Goal: Information Seeking & Learning: Learn about a topic

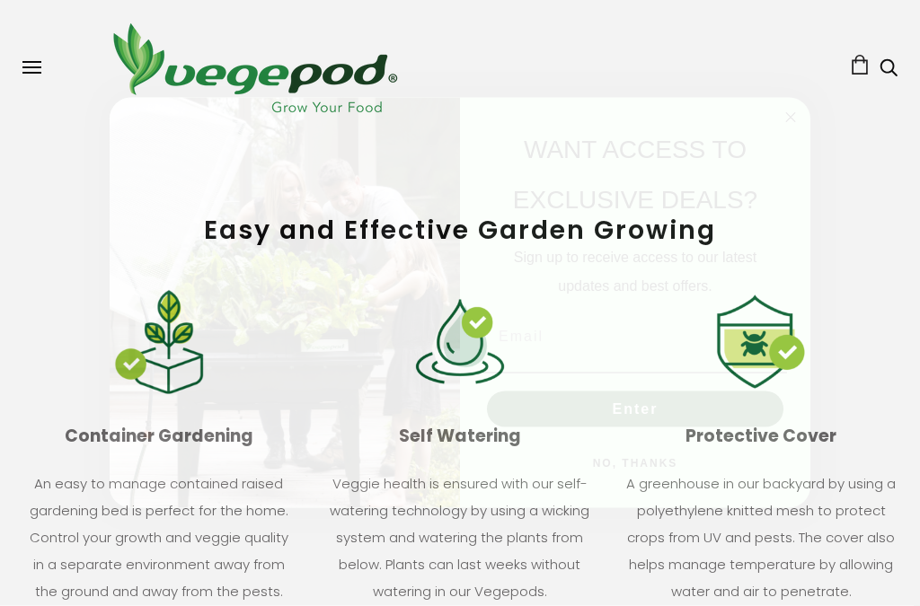
scroll to position [1760, 0]
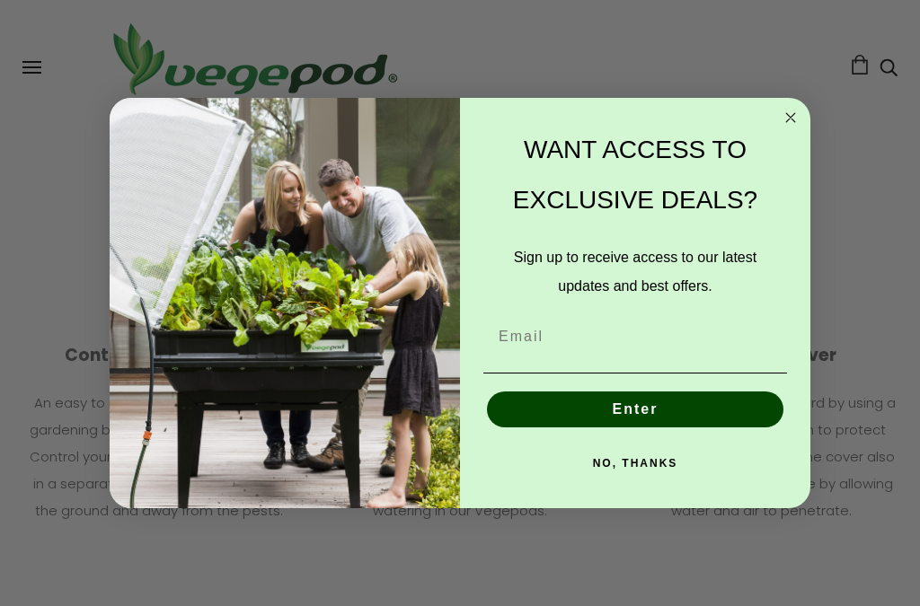
click at [785, 128] on icon "Close dialog" at bounding box center [791, 118] width 22 height 22
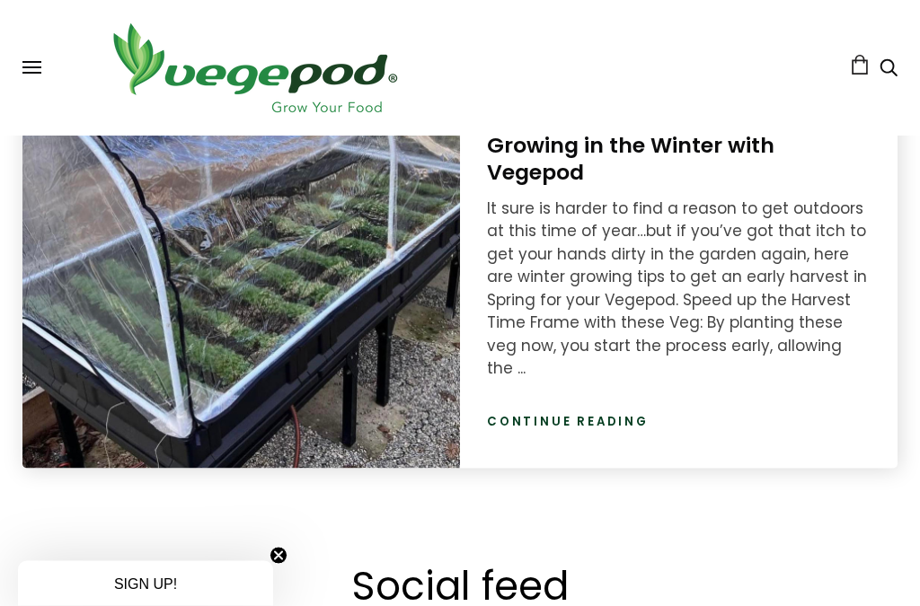
scroll to position [2426, 0]
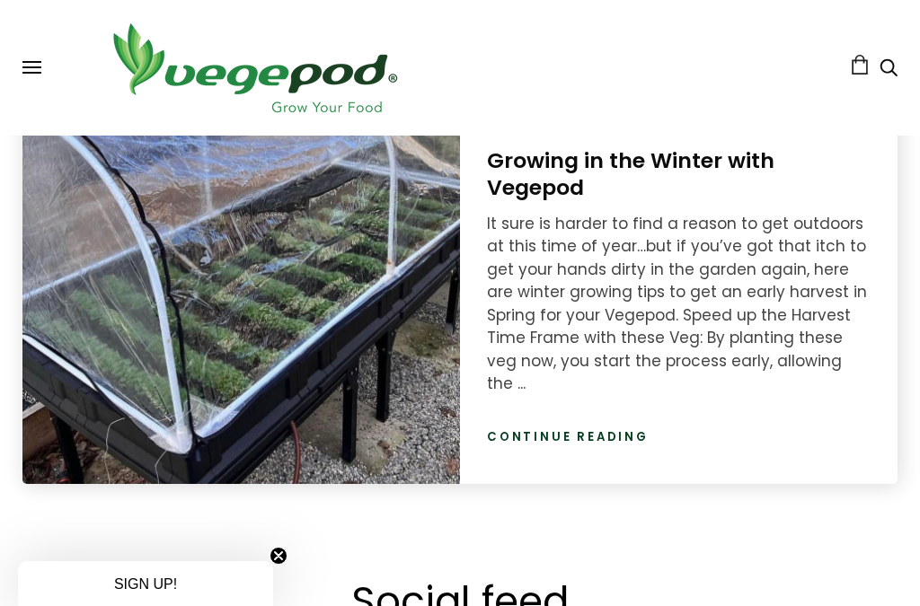
click at [38, 69] on button at bounding box center [31, 67] width 19 height 13
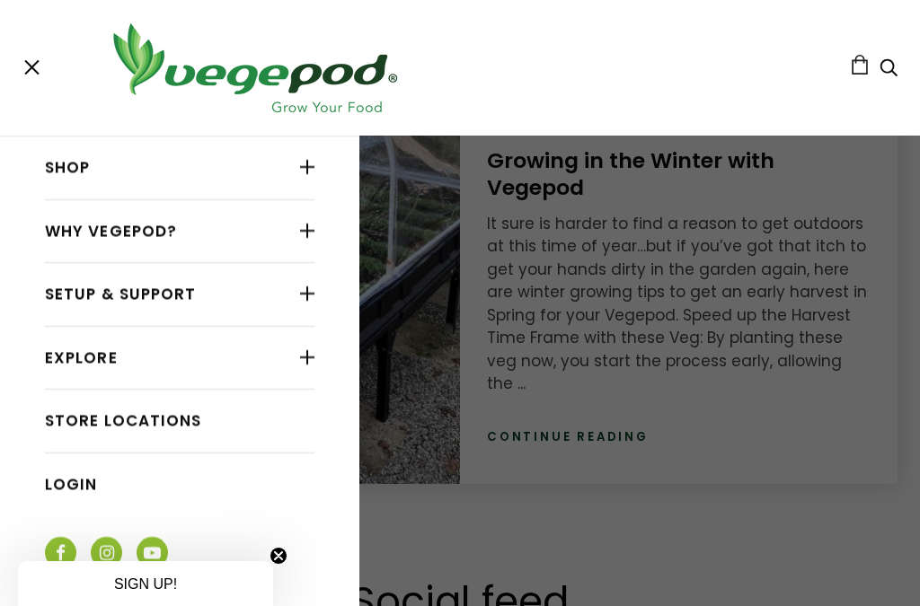
scroll to position [0, 574]
click at [57, 228] on link "Why Vegepod?" at bounding box center [180, 232] width 270 height 34
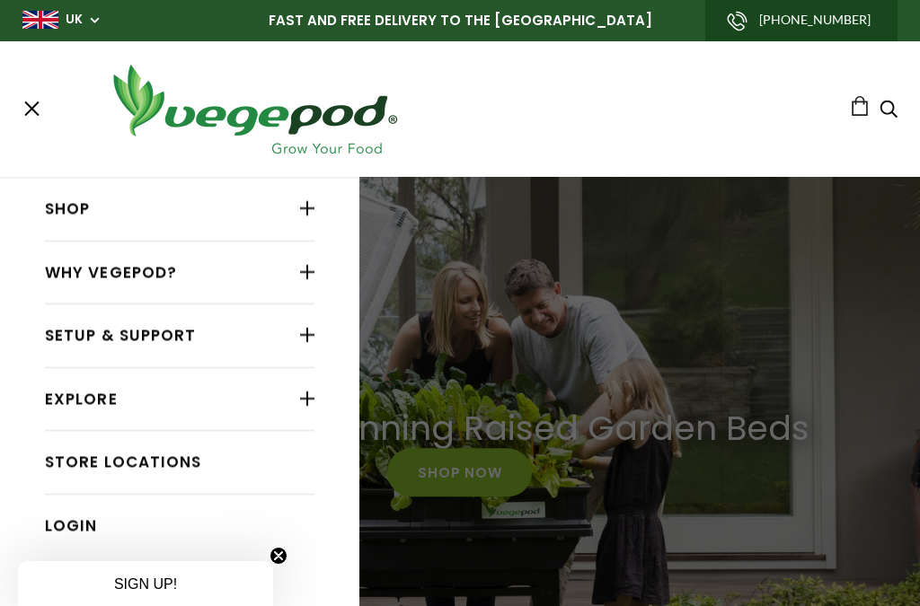
click at [308, 275] on div at bounding box center [307, 272] width 14 height 23
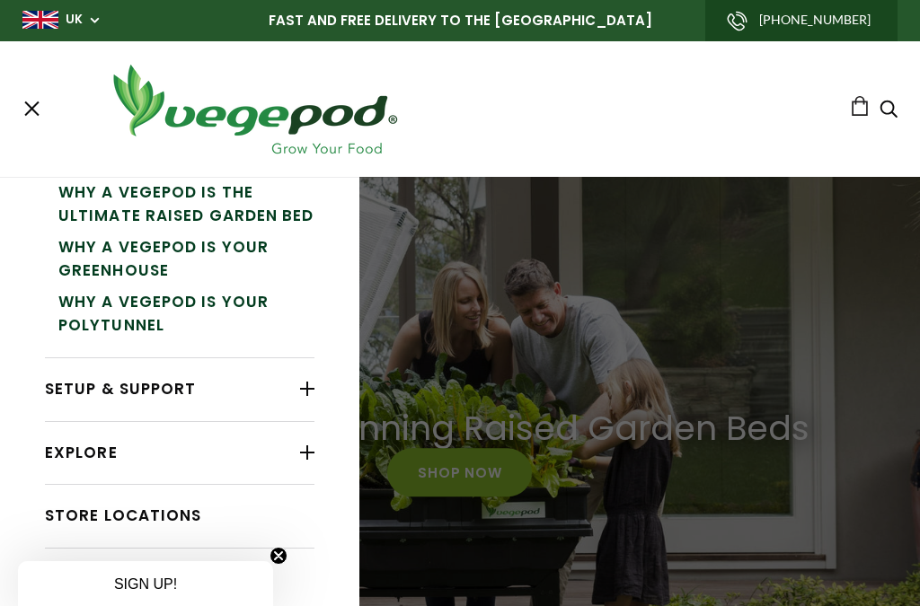
scroll to position [236, 0]
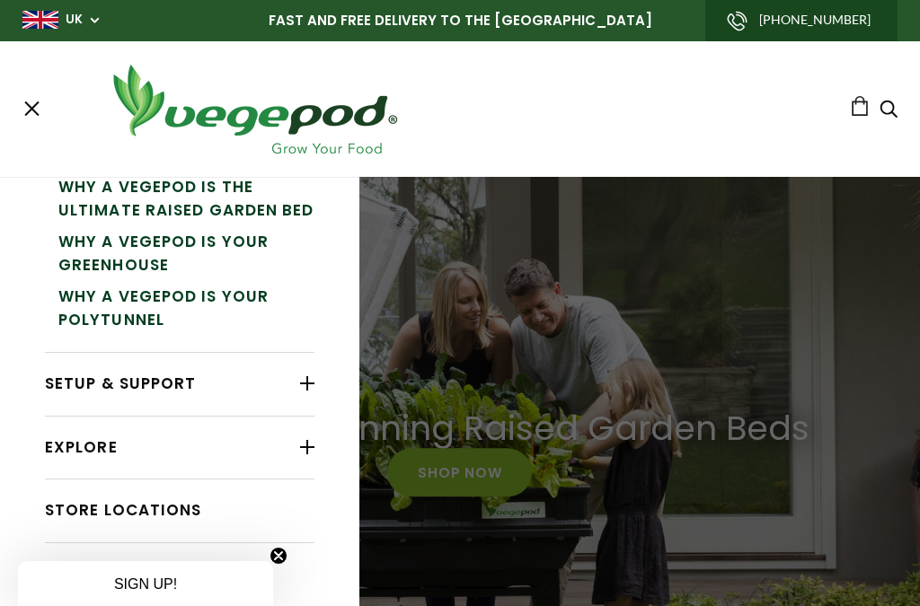
click at [77, 305] on link "Why a Vegepod is your PolyTunnel" at bounding box center [186, 308] width 256 height 55
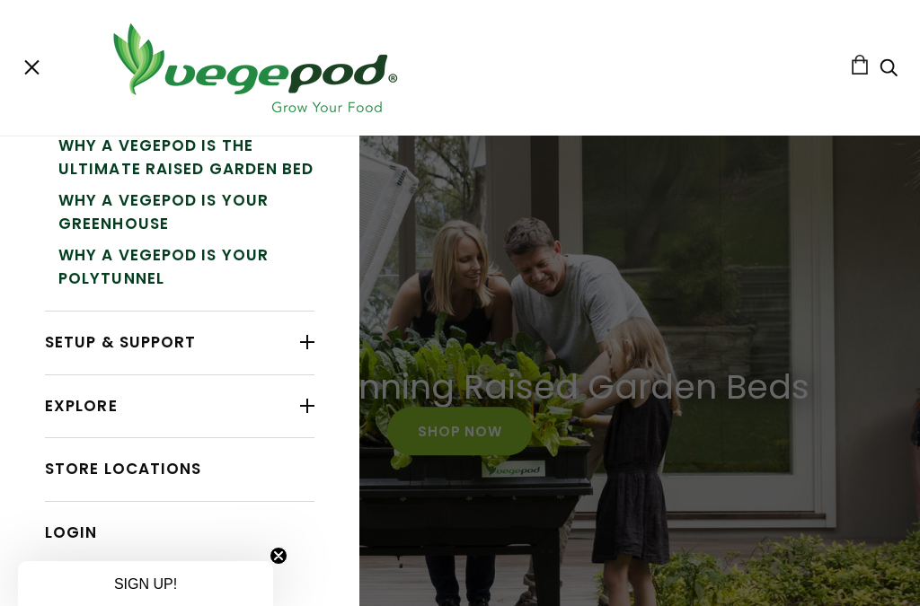
scroll to position [2426, 0]
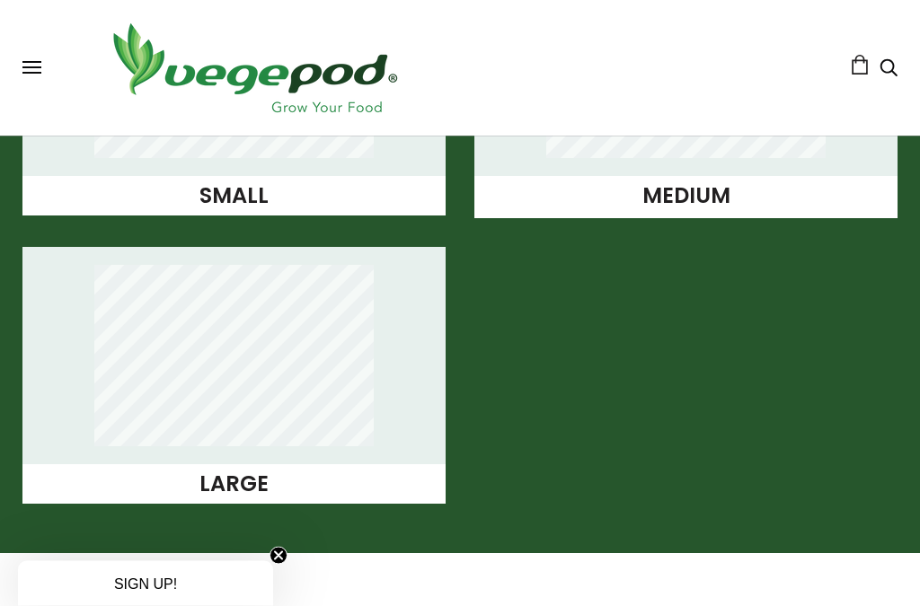
scroll to position [1691, 0]
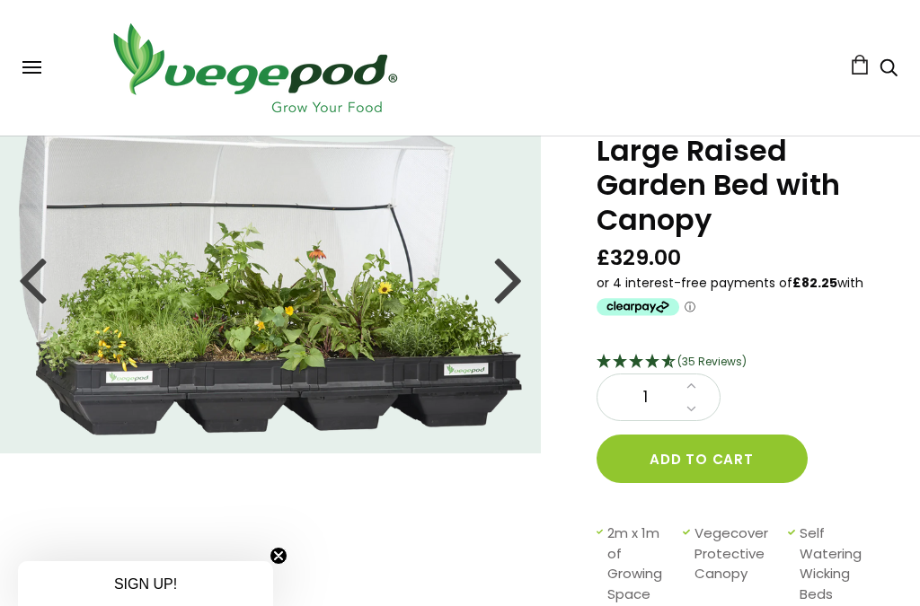
scroll to position [66, 0]
